Goal: Task Accomplishment & Management: Complete application form

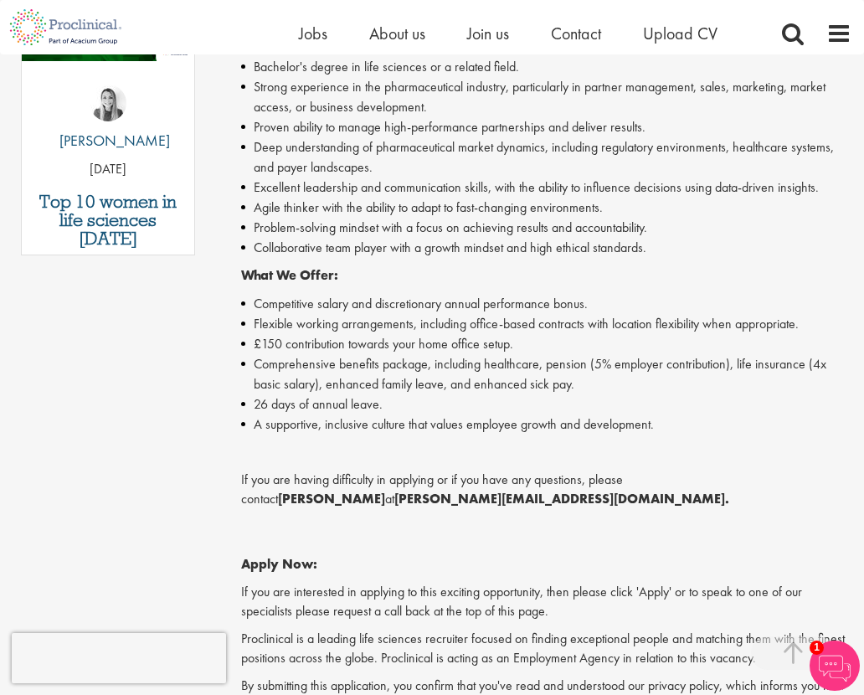
scroll to position [1004, 0]
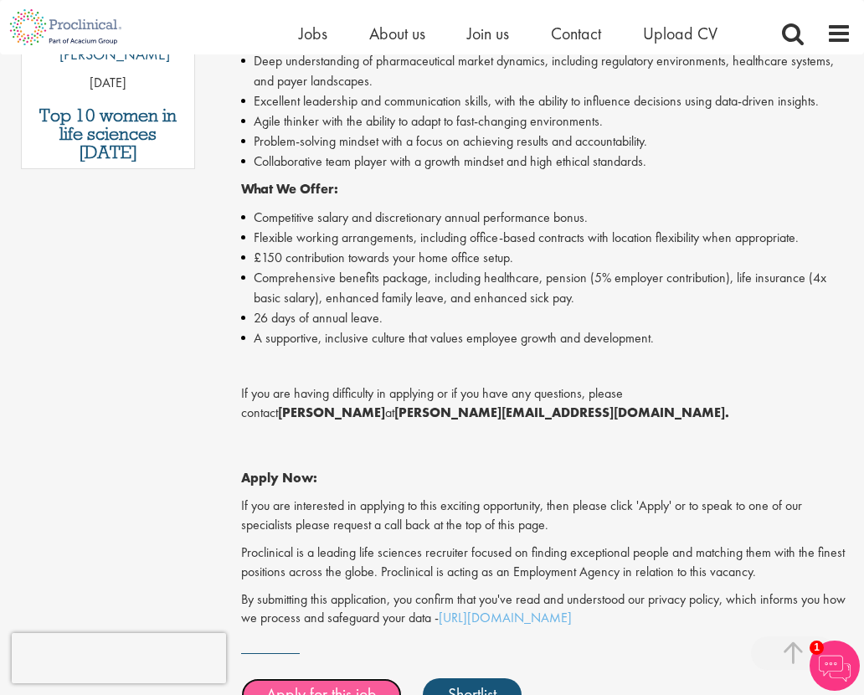
click at [350, 678] on link "Apply for this job" at bounding box center [321, 694] width 161 height 33
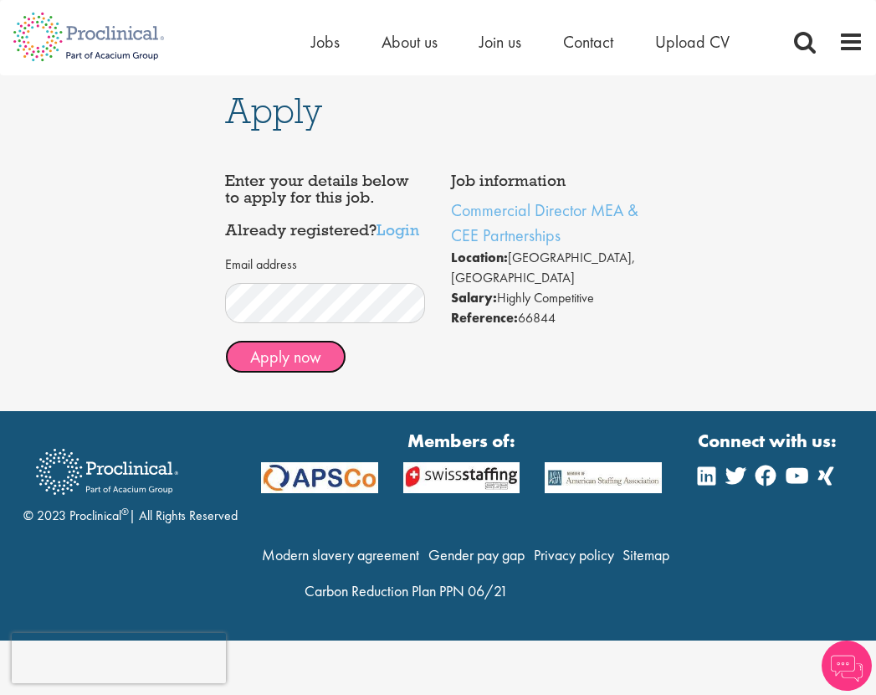
click at [295, 363] on button "Apply now" at bounding box center [285, 356] width 121 height 33
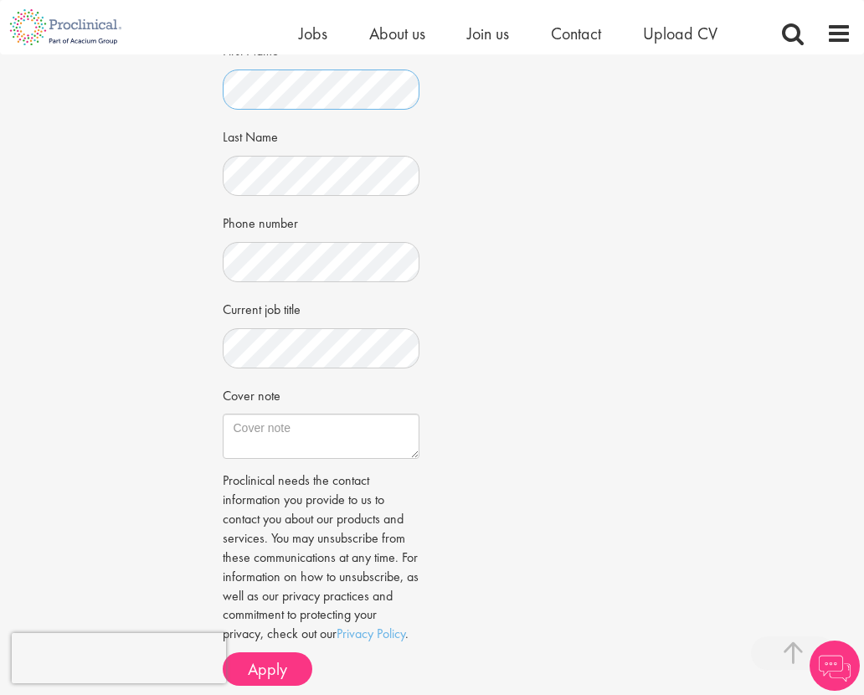
scroll to position [419, 0]
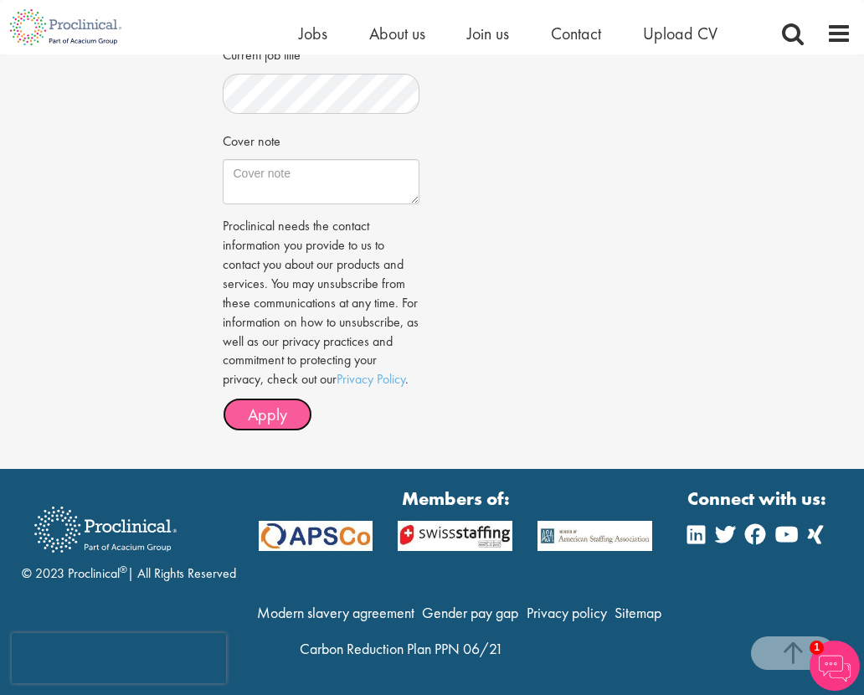
click at [244, 422] on button "Apply" at bounding box center [268, 414] width 90 height 33
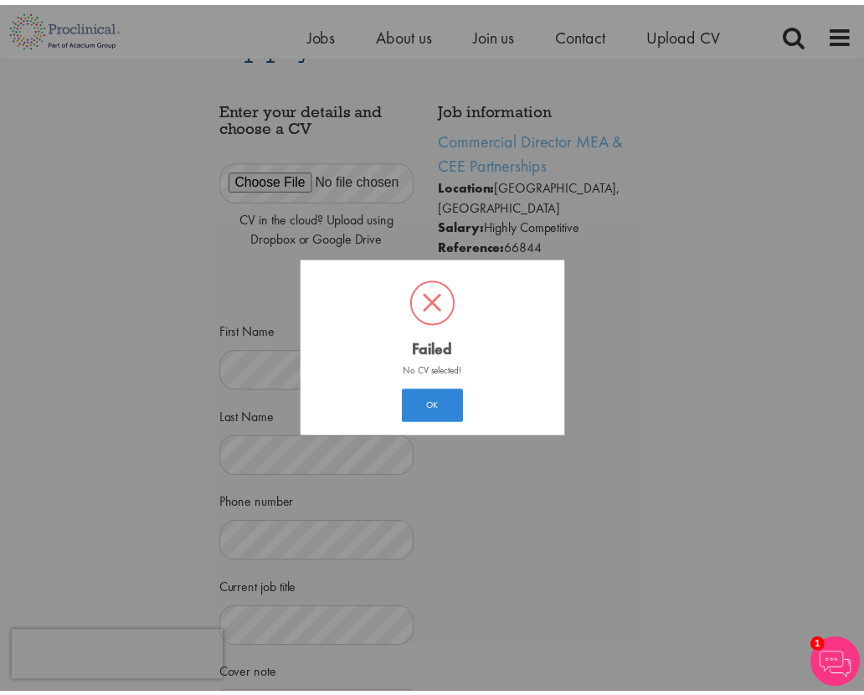
scroll to position [26, 0]
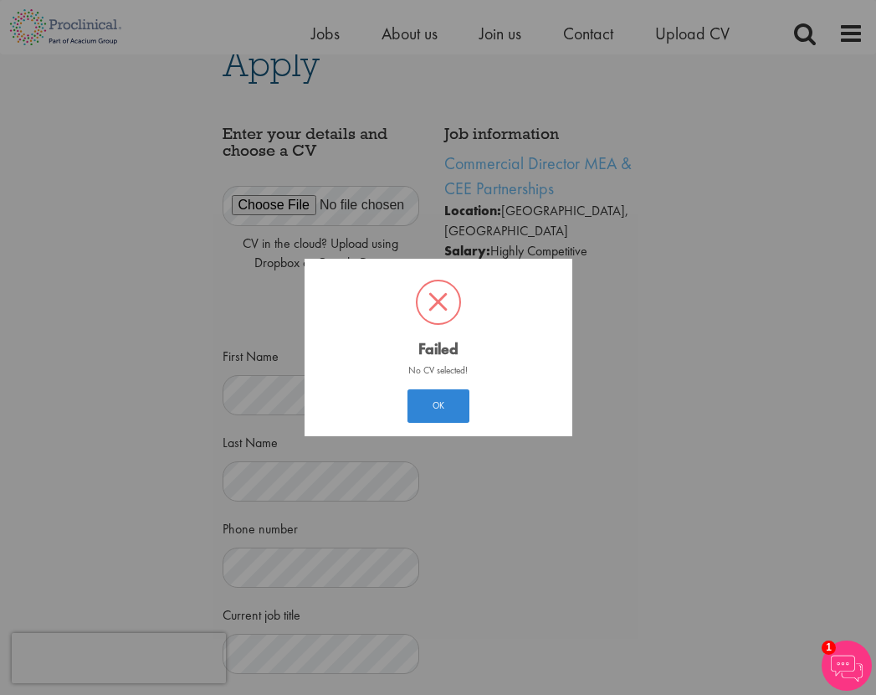
click at [423, 387] on div "OK Cancel" at bounding box center [438, 406] width 68 height 39
click at [441, 405] on button "OK" at bounding box center [439, 405] width 62 height 33
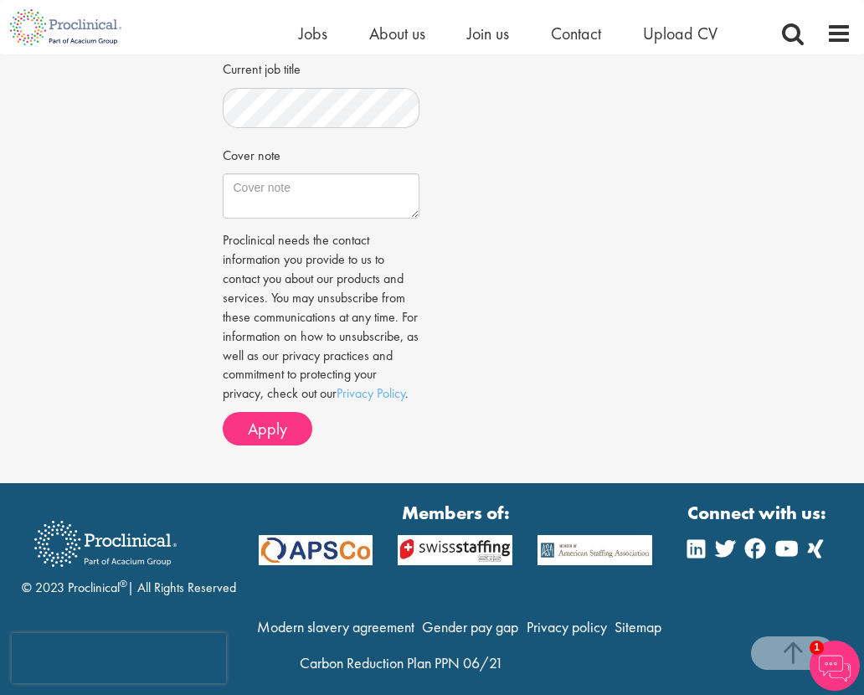
scroll to position [589, 0]
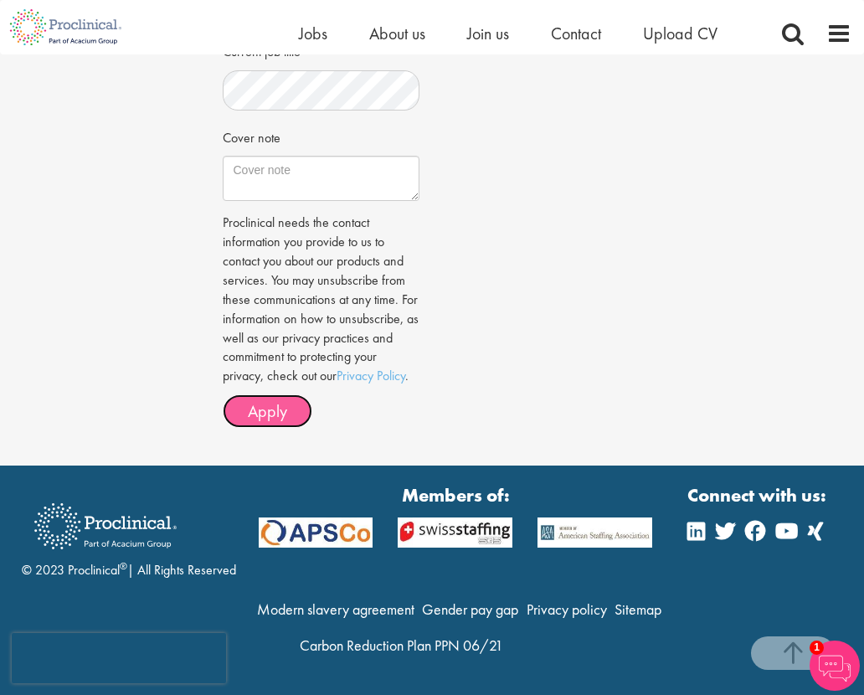
click at [295, 413] on button "Apply" at bounding box center [268, 410] width 90 height 33
